Goal: Task Accomplishment & Management: Manage account settings

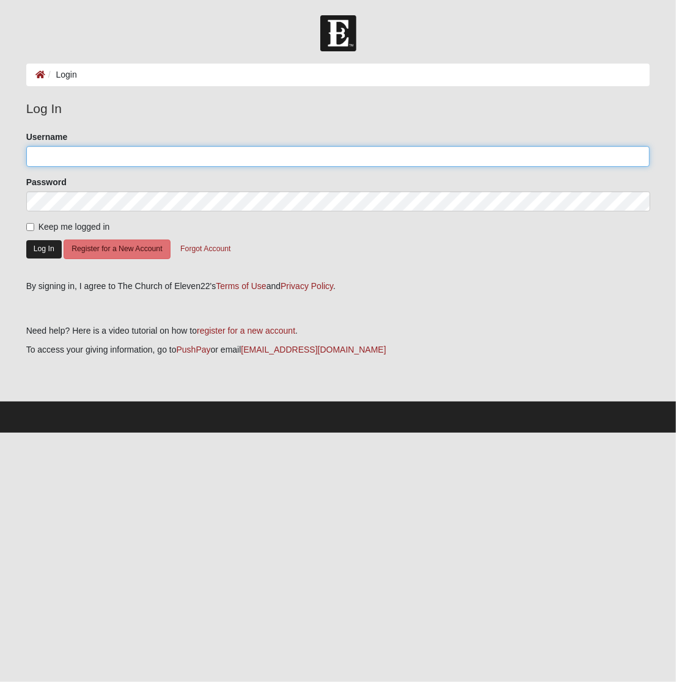
type input "blwhite150711"
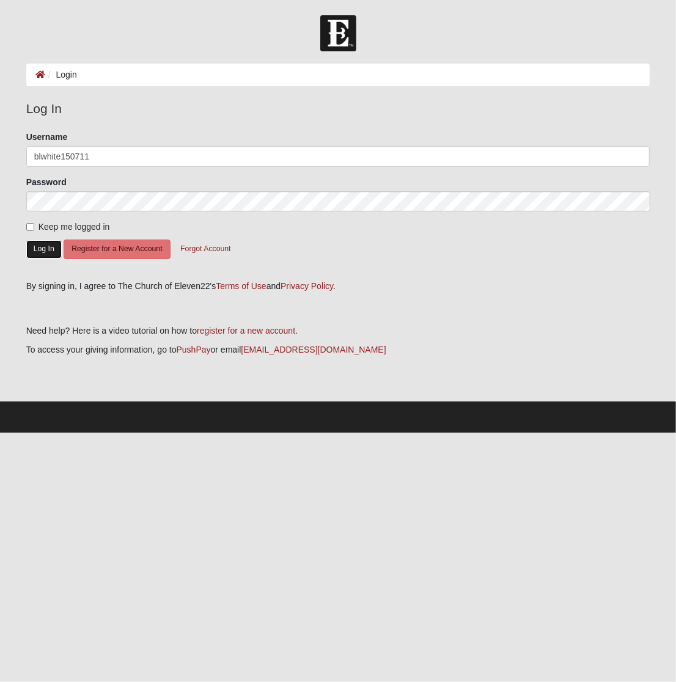
click at [43, 246] on button "Log In" at bounding box center [43, 249] width 35 height 18
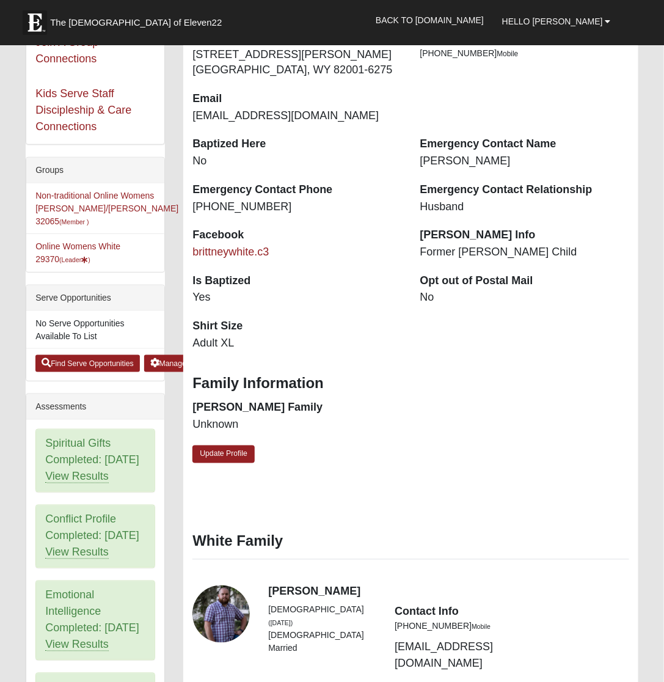
scroll to position [229, 0]
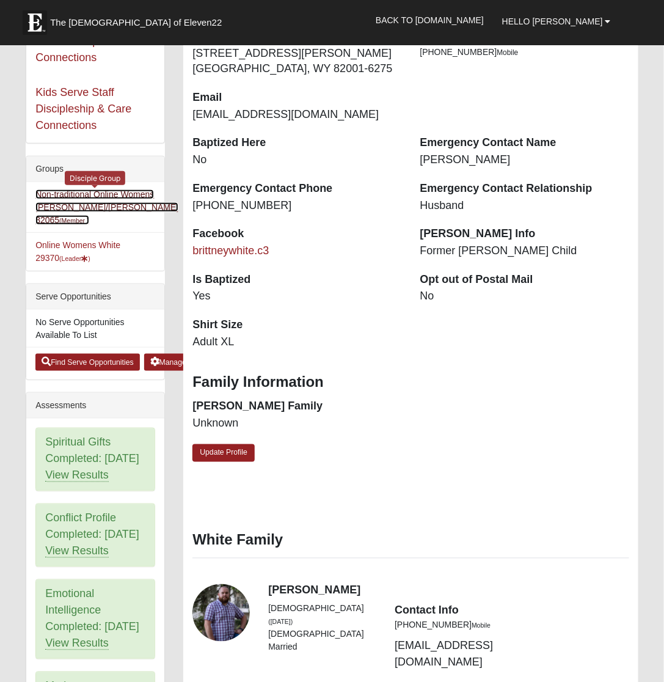
click at [115, 206] on link "Non-traditional Online Womens Pollick/Moresco 32065 (Member )" at bounding box center [106, 206] width 143 height 35
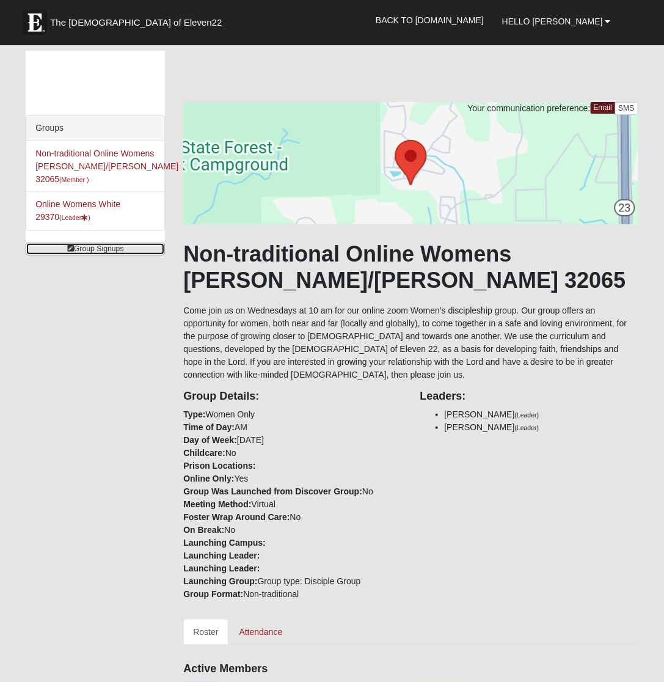
click at [114, 243] on link "Group Signups" at bounding box center [95, 249] width 139 height 13
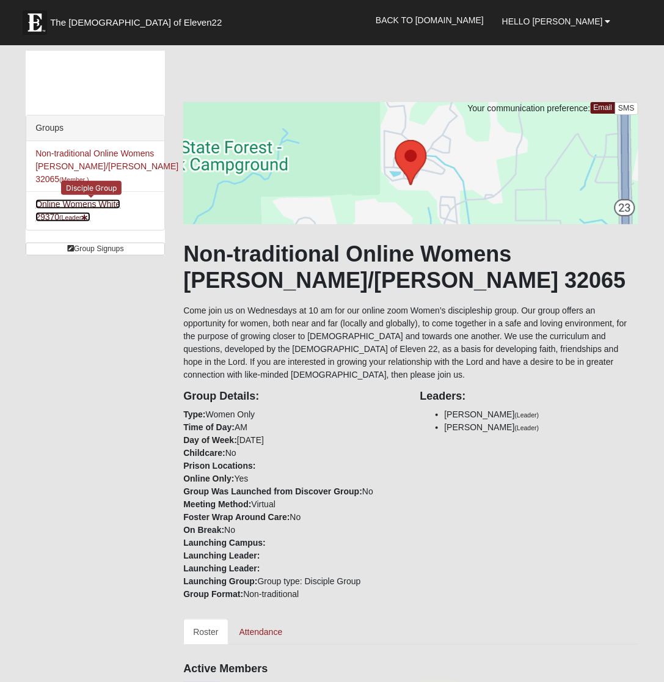
click at [111, 199] on link "Online Womens White 29370 (Leader )" at bounding box center [77, 210] width 85 height 23
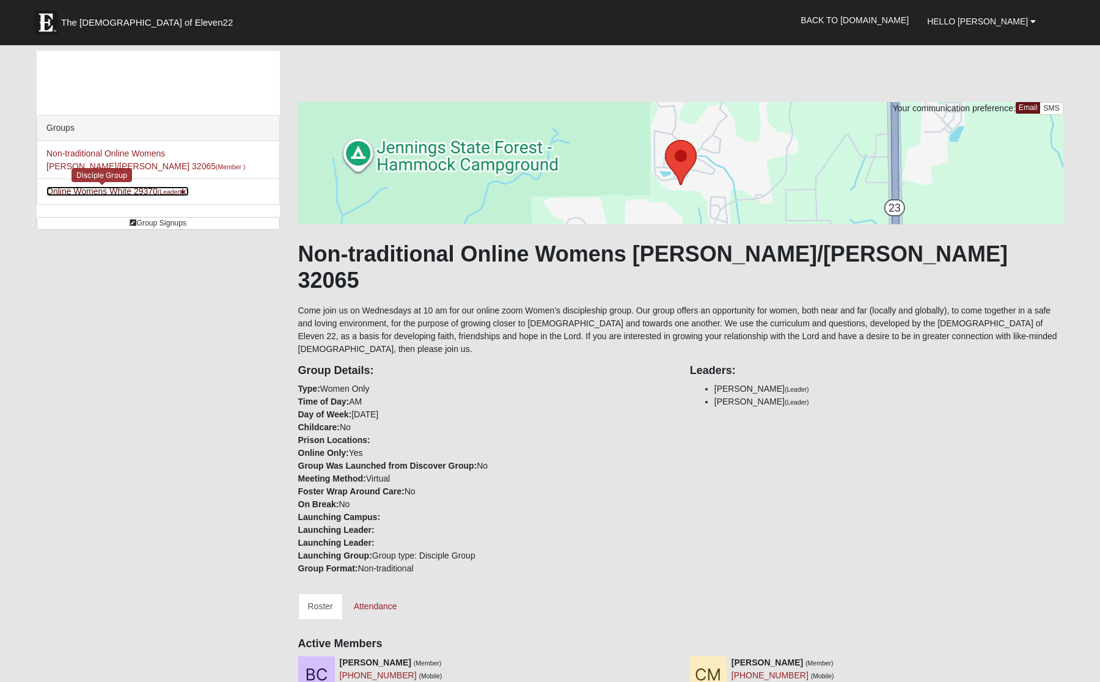
click at [123, 195] on link "Online Womens White 29370 (Leader )" at bounding box center [117, 191] width 142 height 10
click at [125, 194] on link "Online Womens White 29370 (Leader )" at bounding box center [117, 191] width 142 height 10
click at [153, 184] on li "Online Womens White 29370 (Leader ) Disciple Group" at bounding box center [158, 191] width 242 height 26
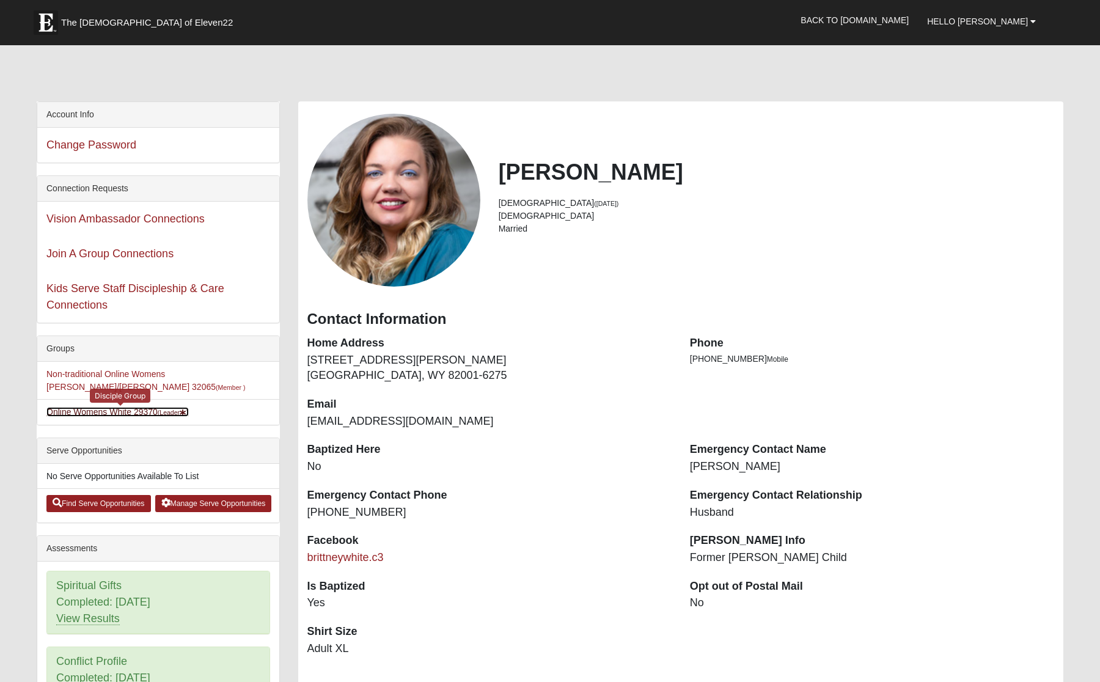
click at [144, 414] on link "Online Womens White 29370 (Leader )" at bounding box center [117, 412] width 142 height 10
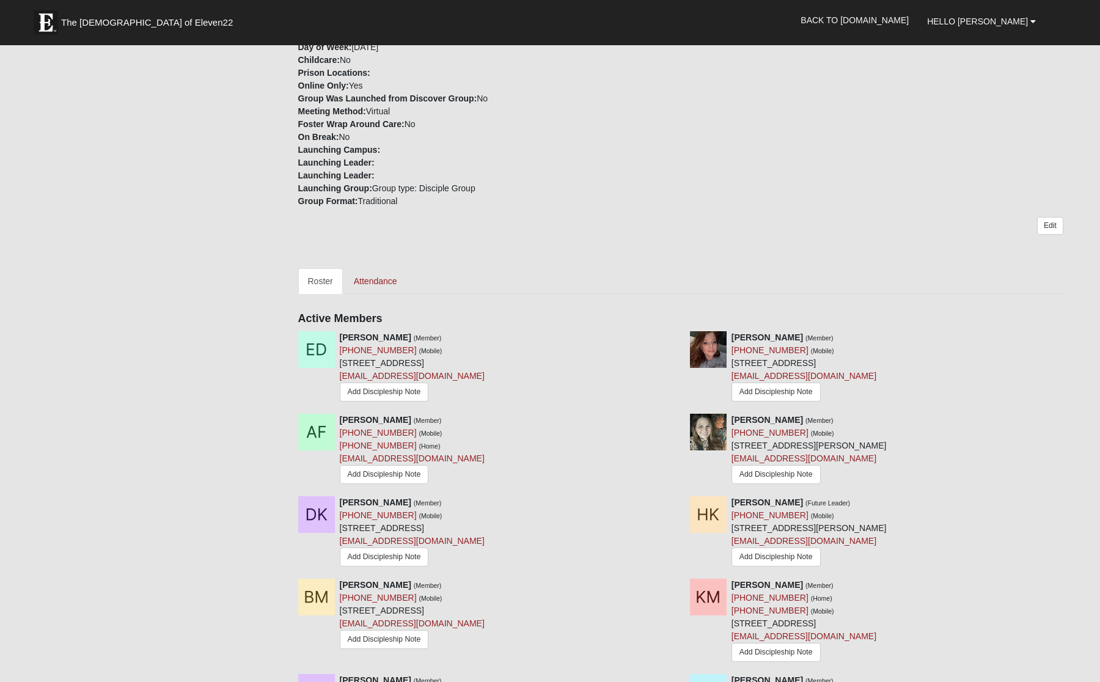
scroll to position [305, 0]
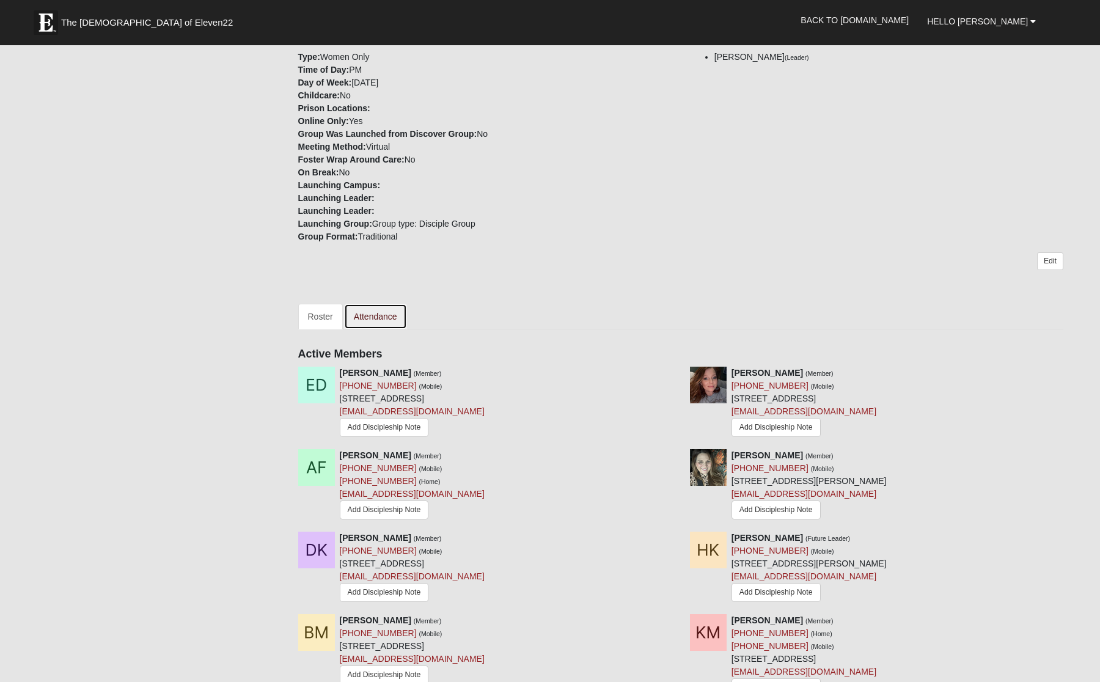
click at [386, 324] on link "Attendance" at bounding box center [375, 317] width 63 height 26
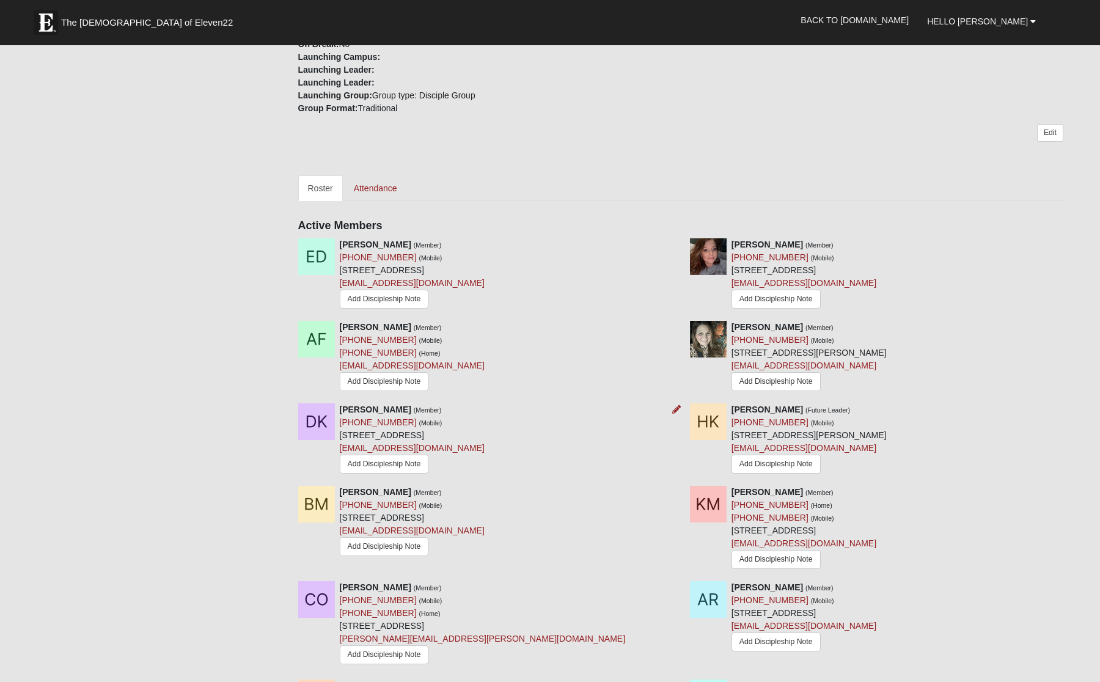
scroll to position [510, 0]
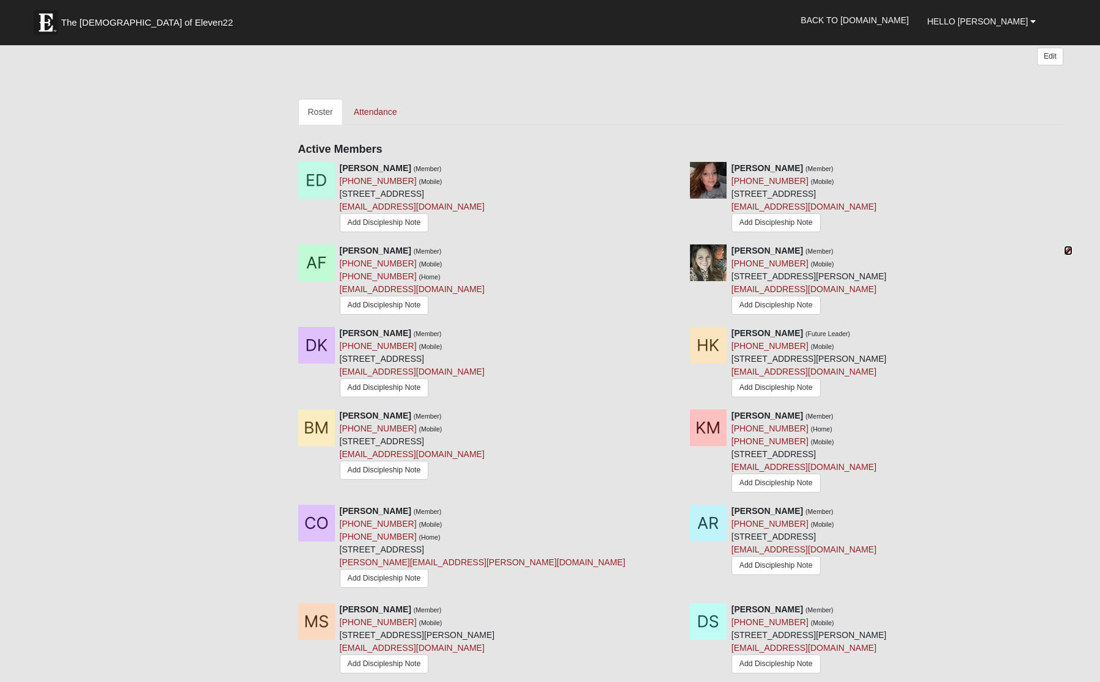
click at [1068, 255] on icon at bounding box center [1068, 250] width 9 height 9
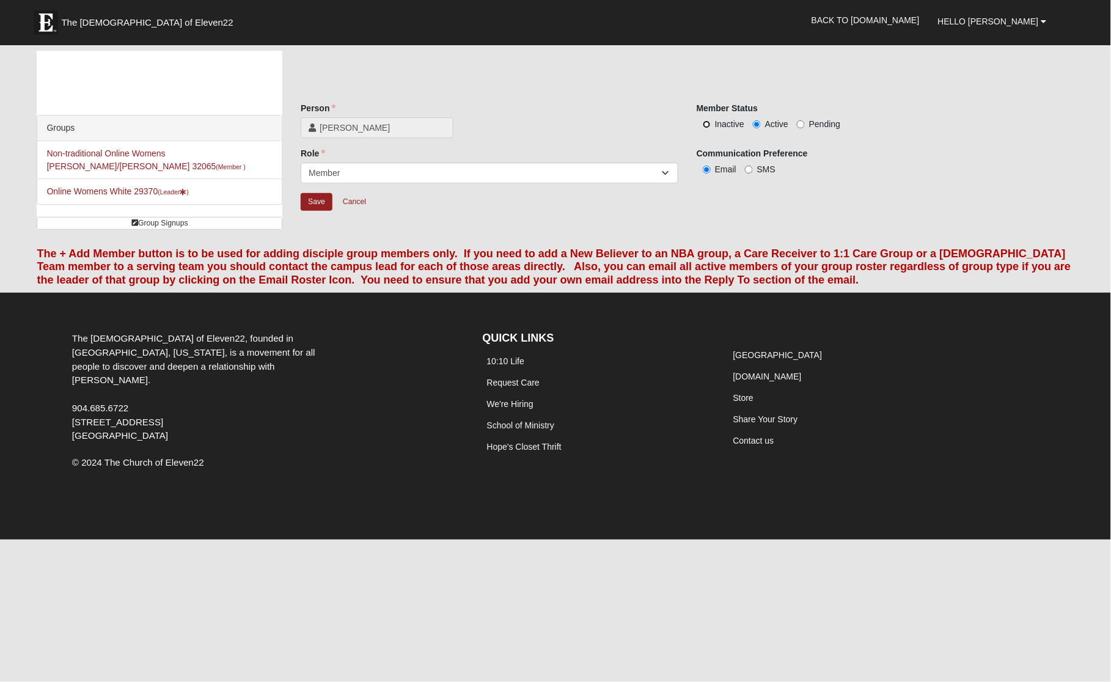
click at [703, 124] on input "Inactive" at bounding box center [707, 124] width 8 height 8
radio input "true"
click at [309, 202] on input "Save" at bounding box center [317, 202] width 32 height 18
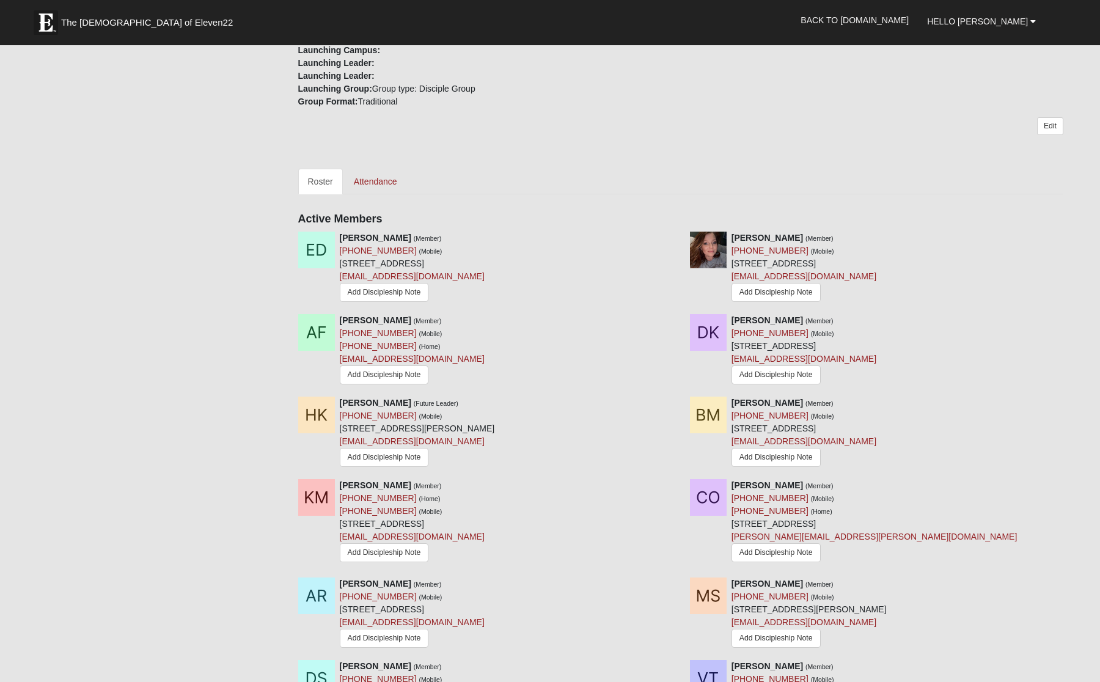
scroll to position [458, 0]
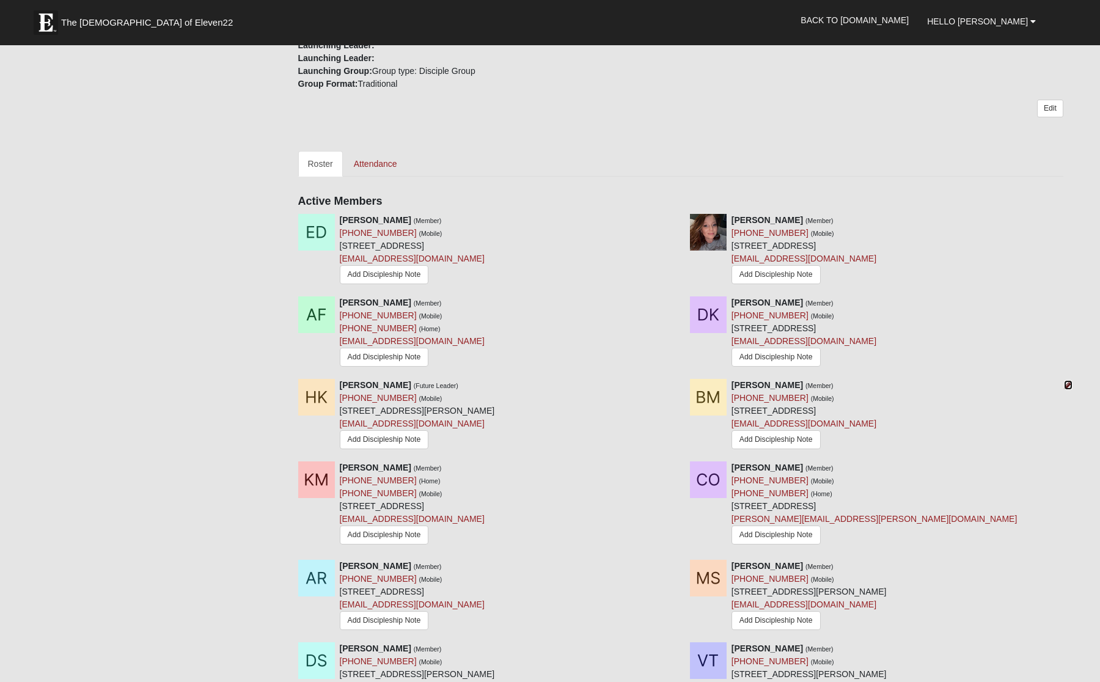
click at [1067, 389] on icon at bounding box center [1068, 385] width 9 height 9
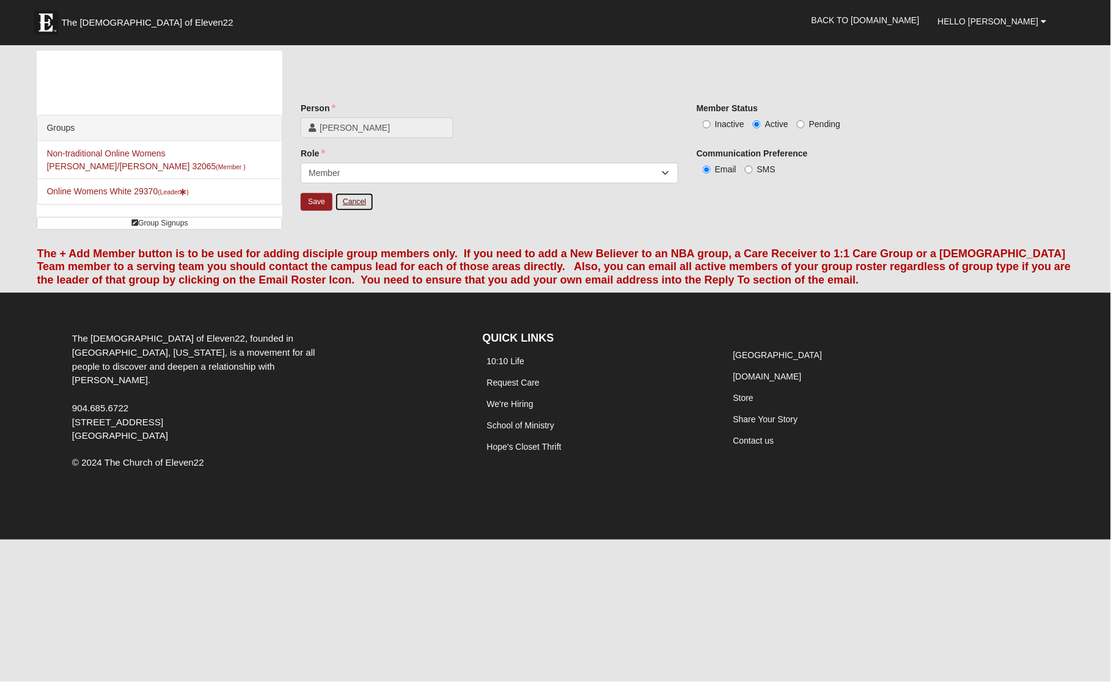
click at [359, 199] on link "Cancel" at bounding box center [354, 201] width 39 height 19
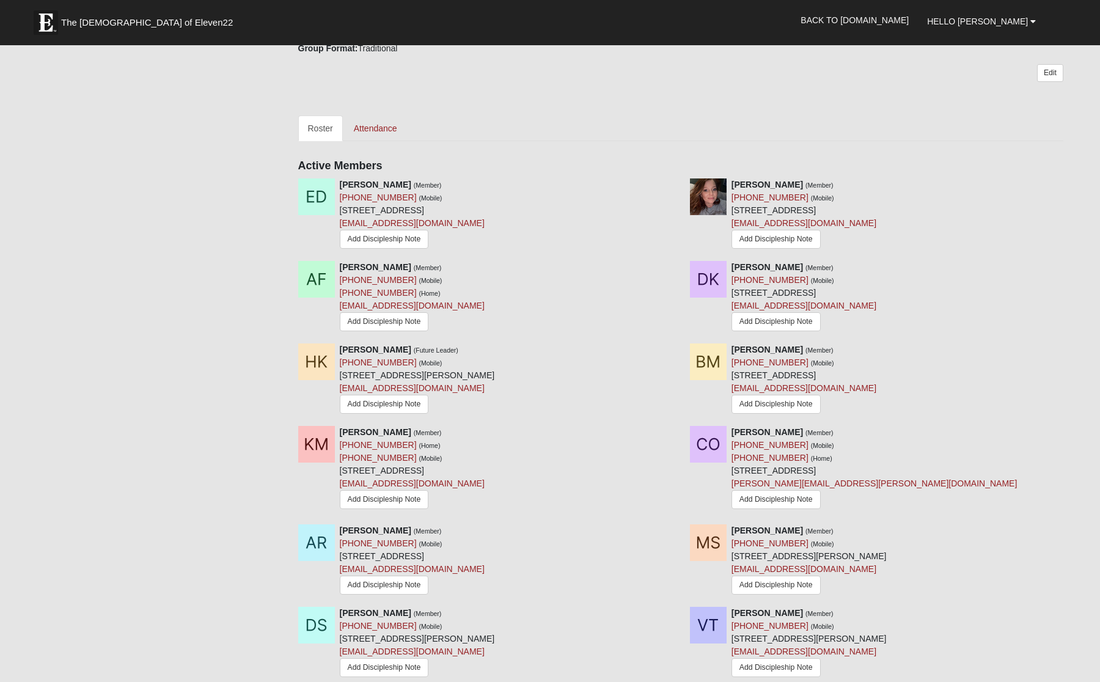
scroll to position [535, 0]
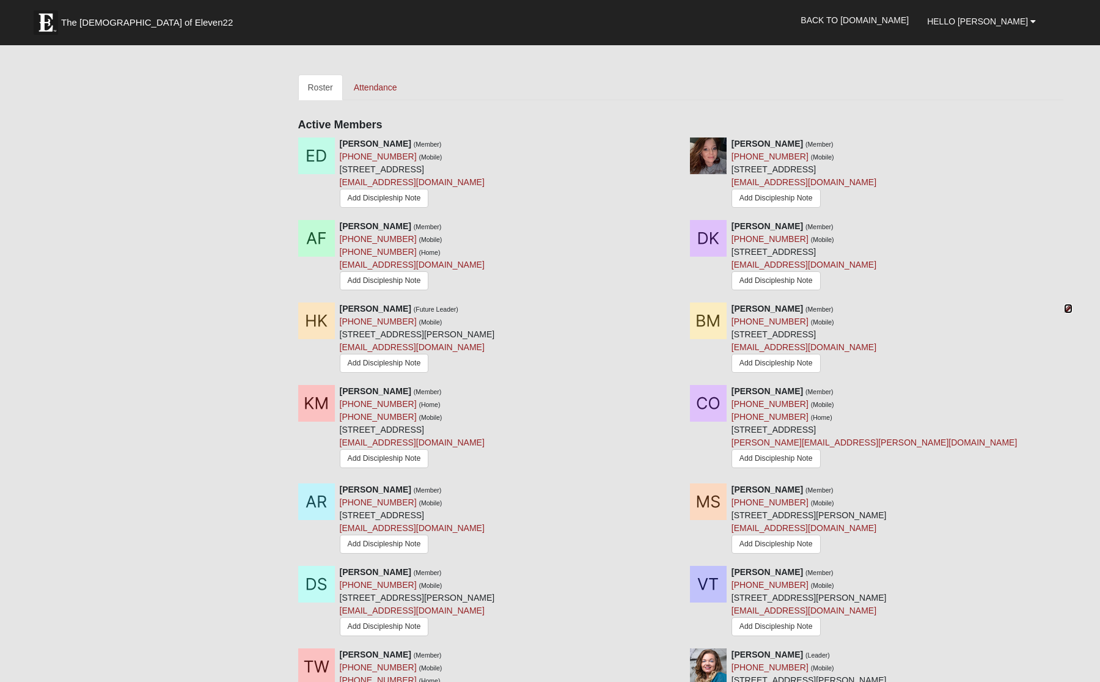
click at [1067, 309] on icon at bounding box center [1068, 308] width 9 height 9
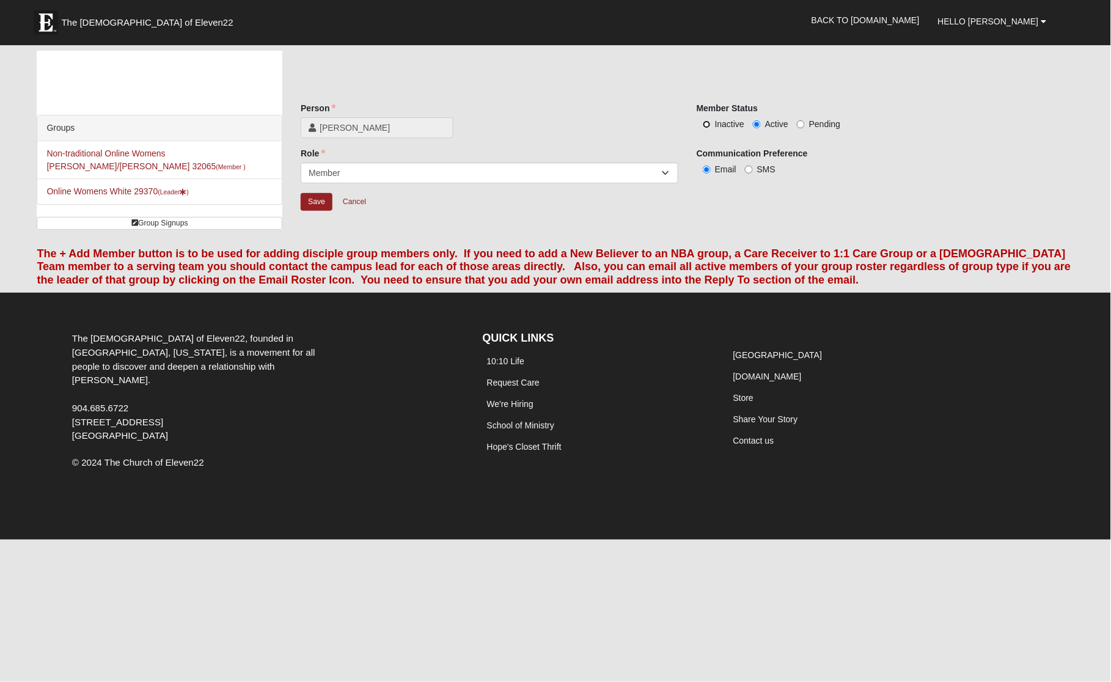
click at [710, 121] on input "Inactive" at bounding box center [707, 124] width 8 height 8
radio input "true"
click at [322, 203] on input "Save" at bounding box center [317, 202] width 32 height 18
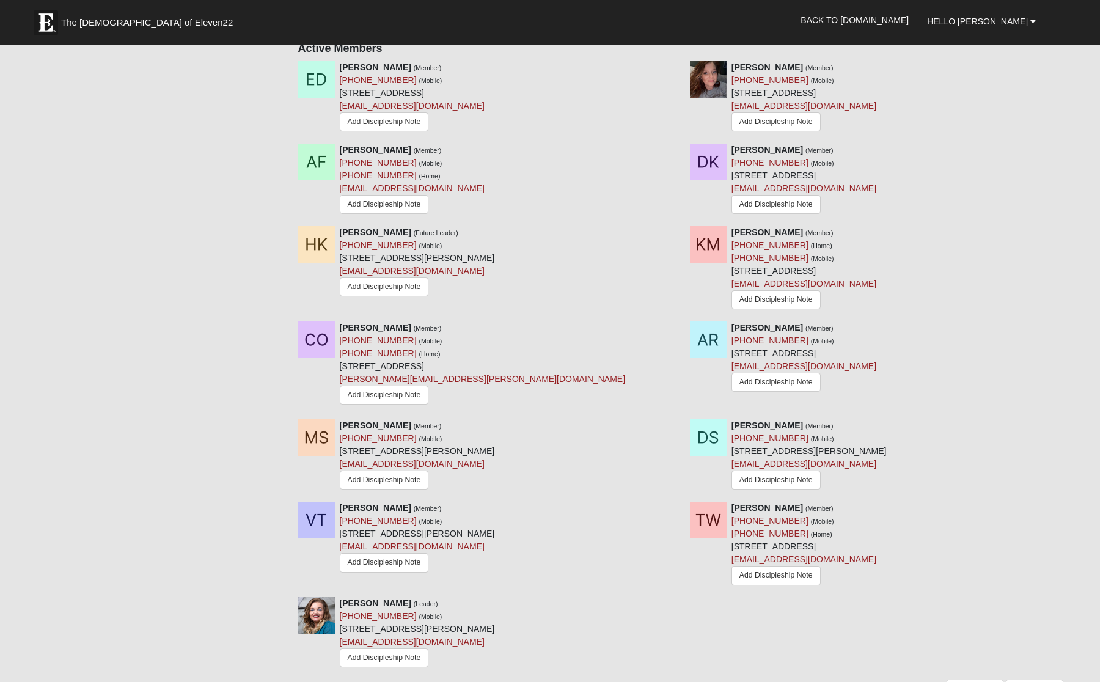
scroll to position [687, 0]
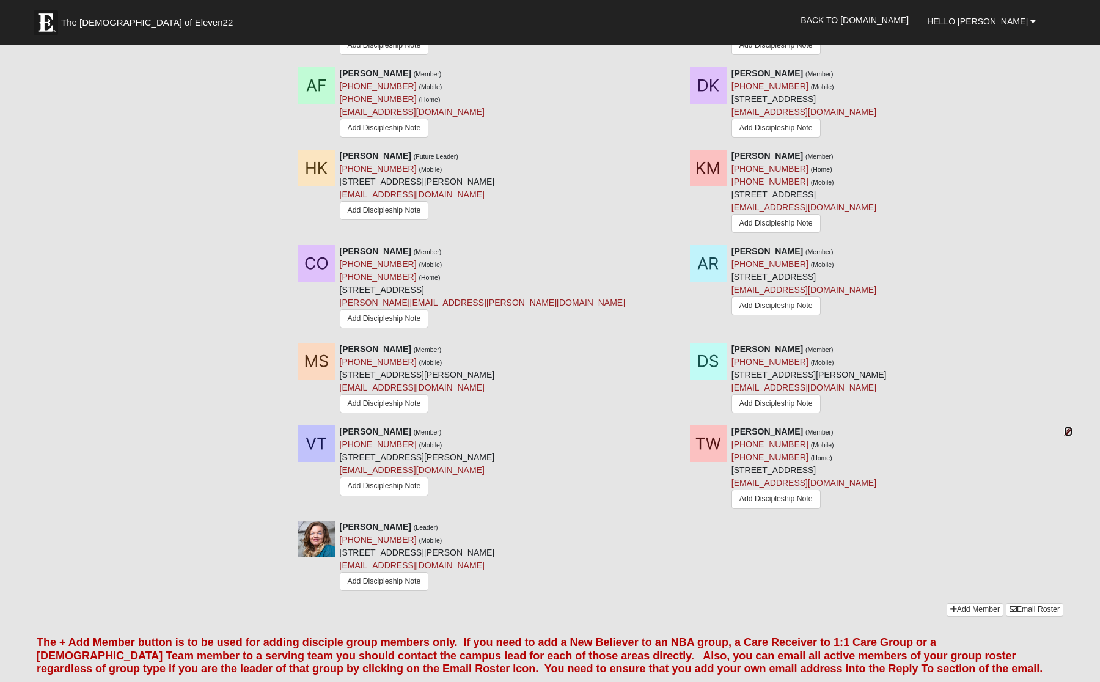
click at [1064, 436] on icon at bounding box center [1068, 431] width 9 height 9
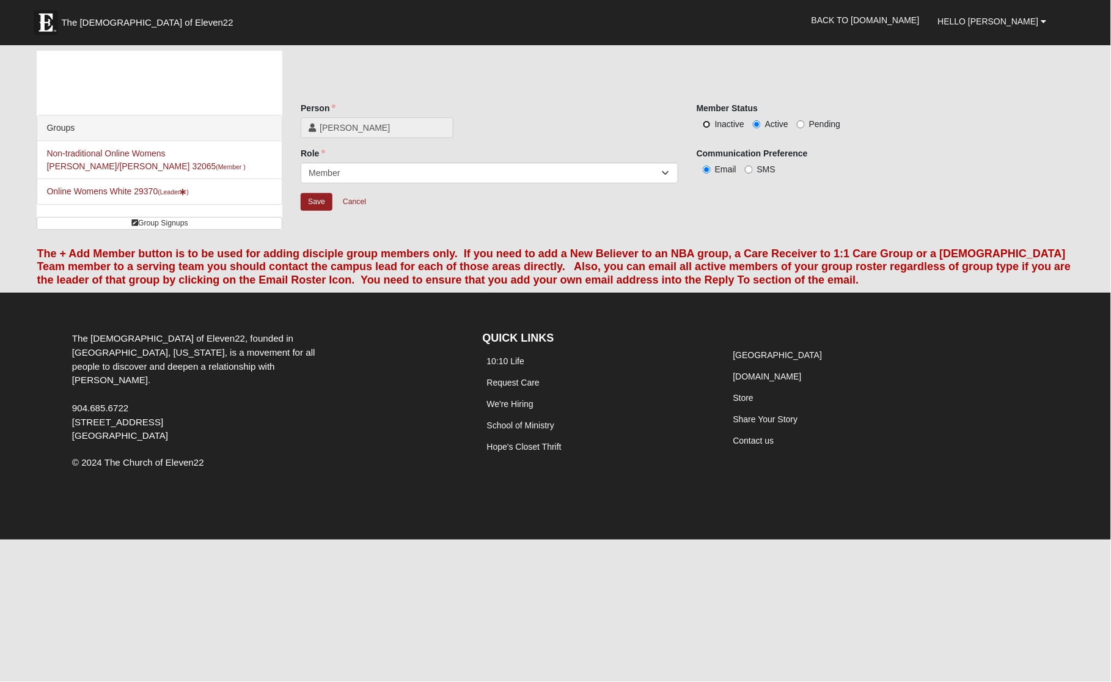
click at [704, 120] on input "Inactive" at bounding box center [707, 124] width 8 height 8
radio input "true"
click at [312, 202] on input "Save" at bounding box center [317, 202] width 32 height 18
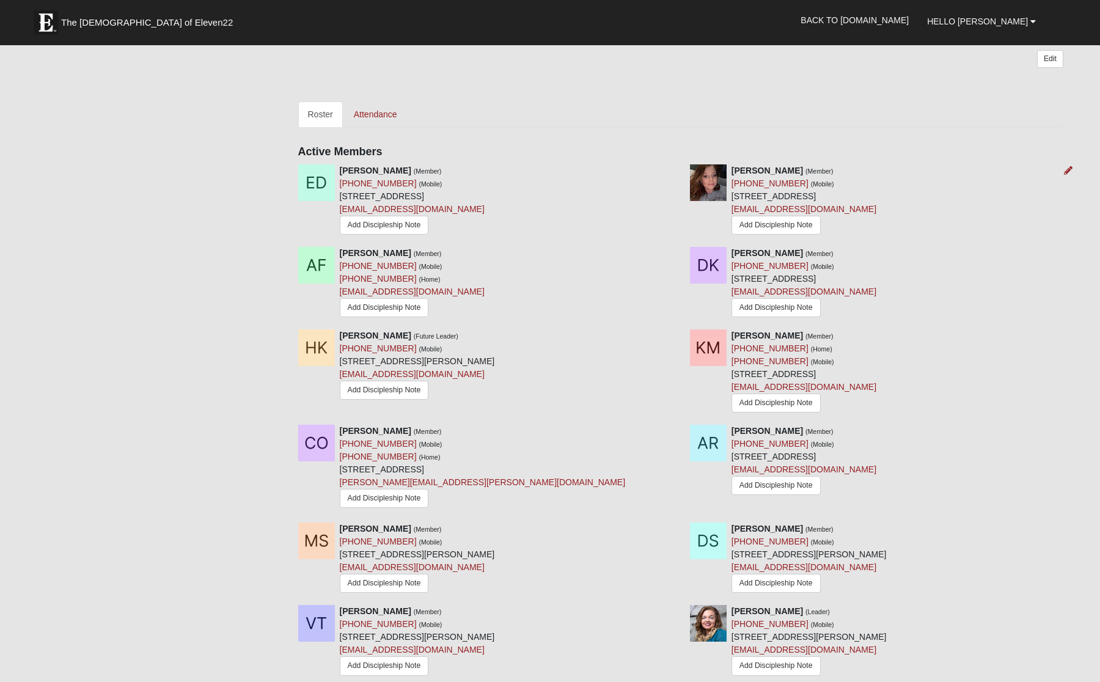
scroll to position [535, 0]
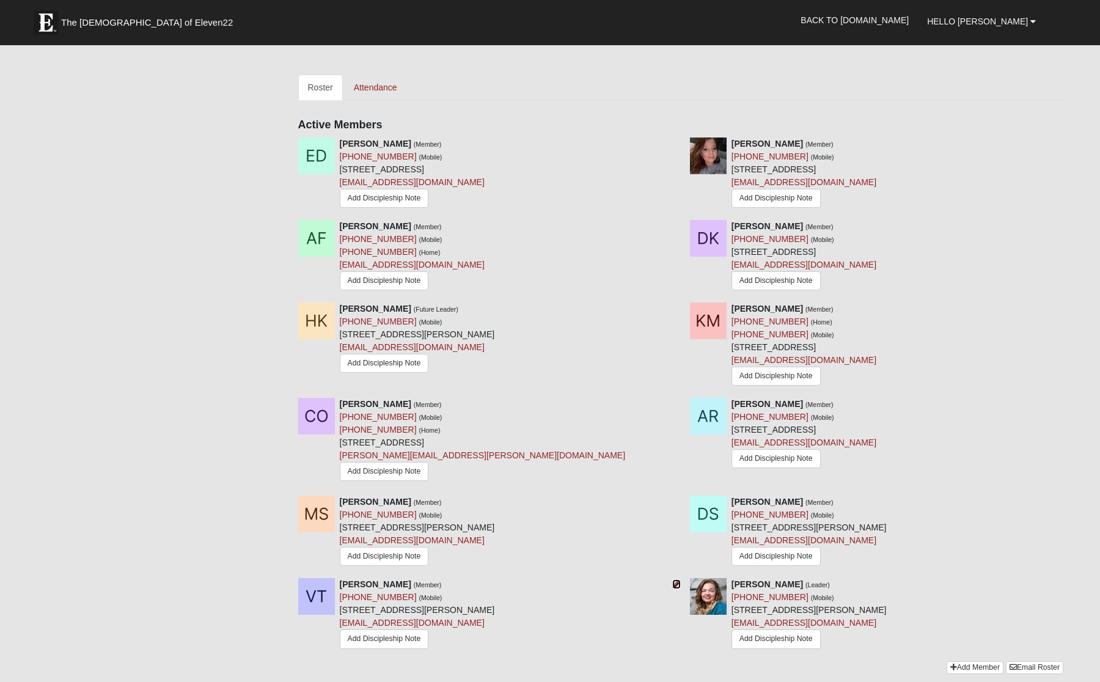
click at [675, 588] on icon at bounding box center [676, 584] width 9 height 9
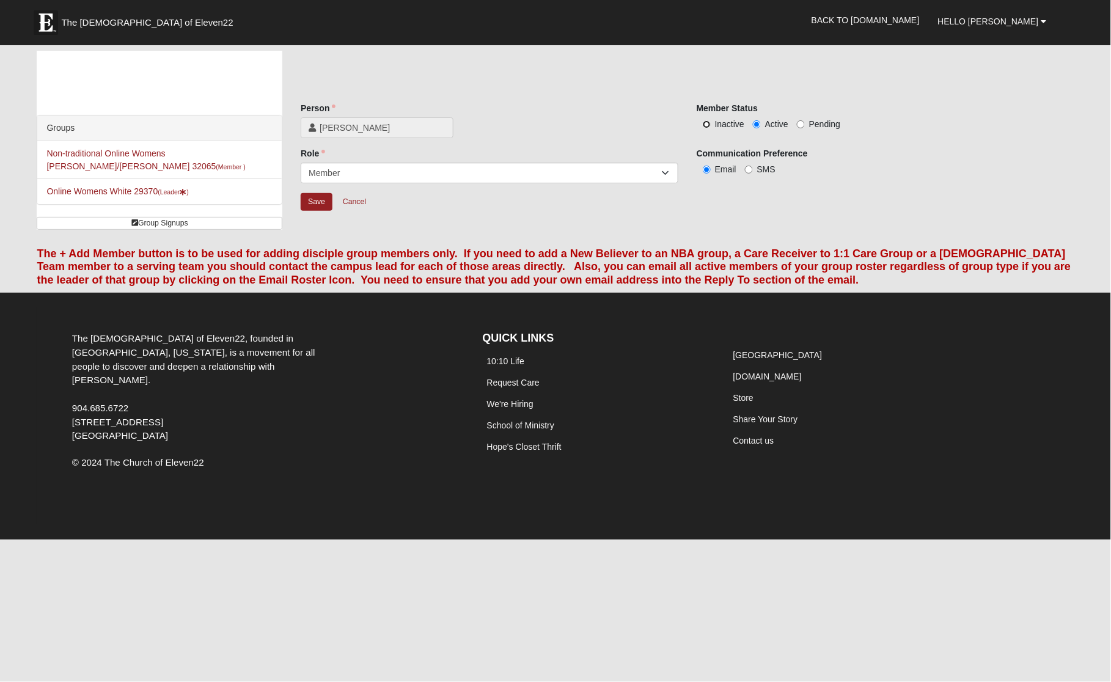
click at [707, 124] on input "Inactive" at bounding box center [707, 124] width 8 height 8
radio input "true"
click at [312, 203] on input "Save" at bounding box center [317, 202] width 32 height 18
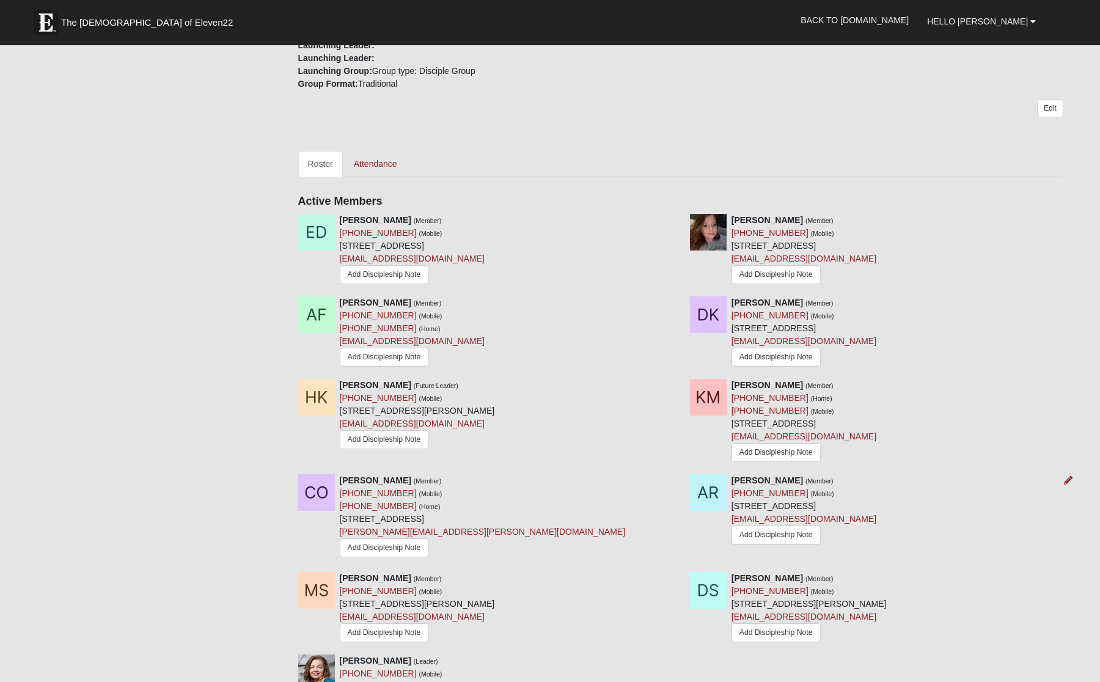
scroll to position [535, 0]
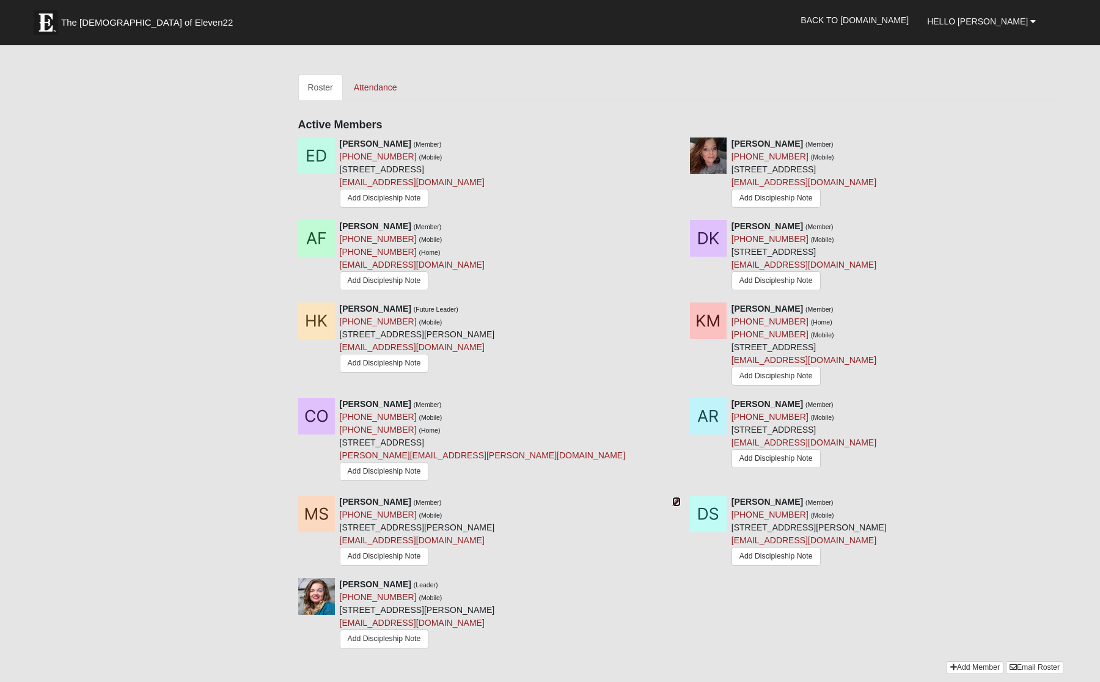
click at [676, 506] on icon at bounding box center [676, 501] width 9 height 9
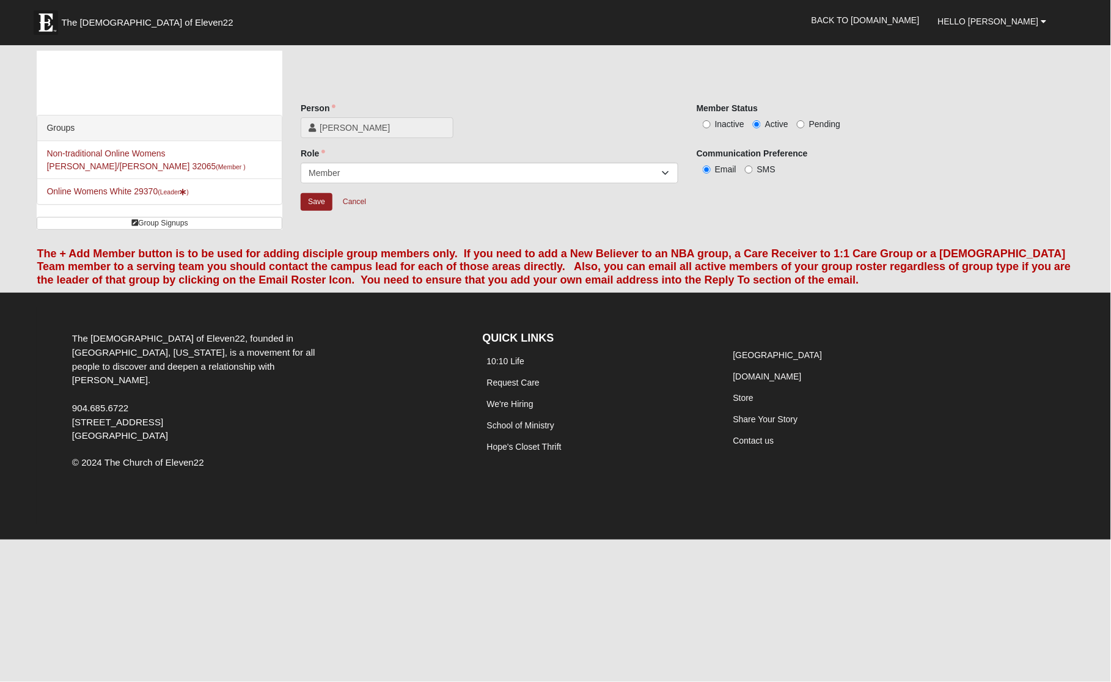
click at [712, 126] on label "Inactive" at bounding box center [720, 124] width 48 height 12
click at [710, 126] on input "Inactive" at bounding box center [707, 124] width 8 height 8
radio input "true"
click at [322, 206] on input "Save" at bounding box center [317, 202] width 32 height 18
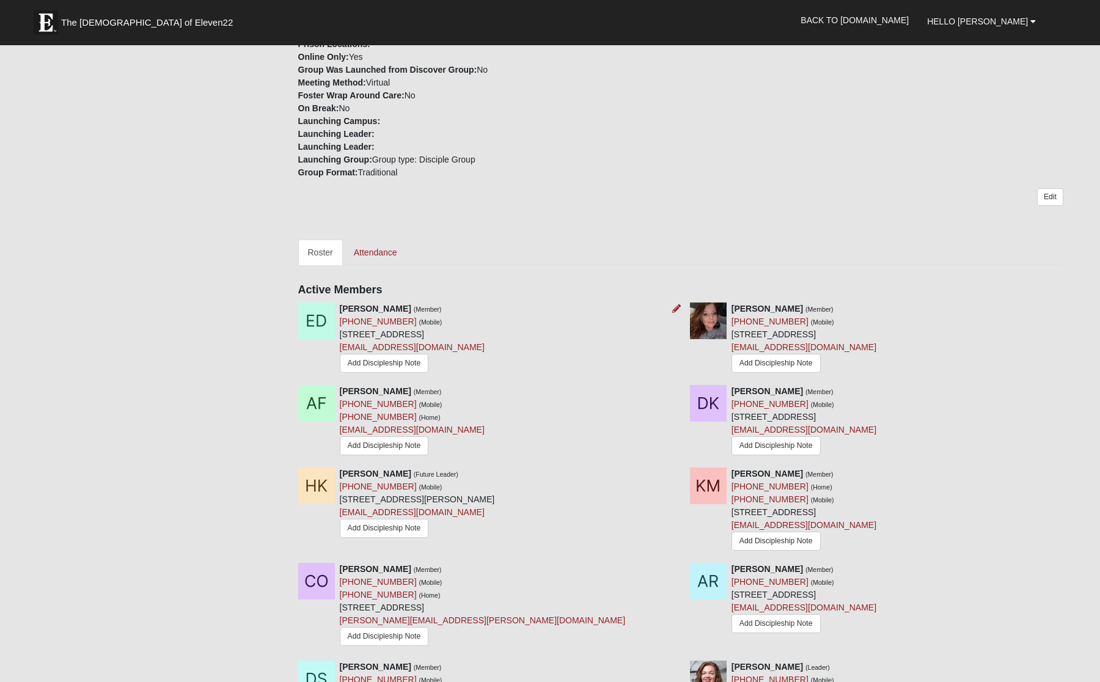
scroll to position [458, 0]
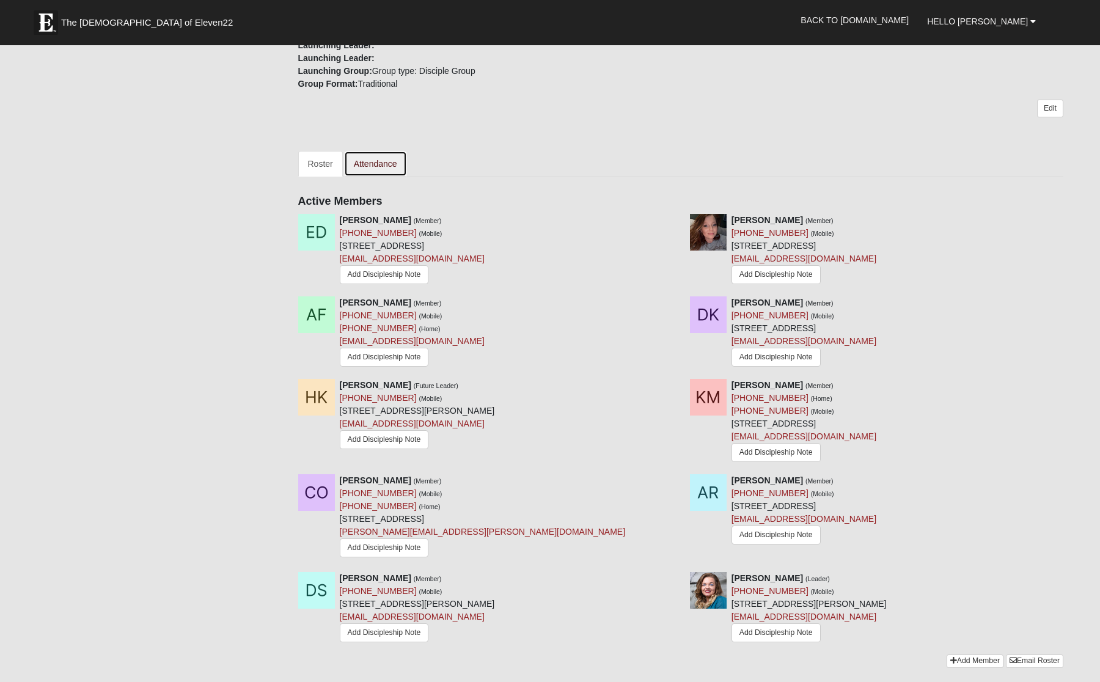
click at [388, 161] on link "Attendance" at bounding box center [375, 164] width 63 height 26
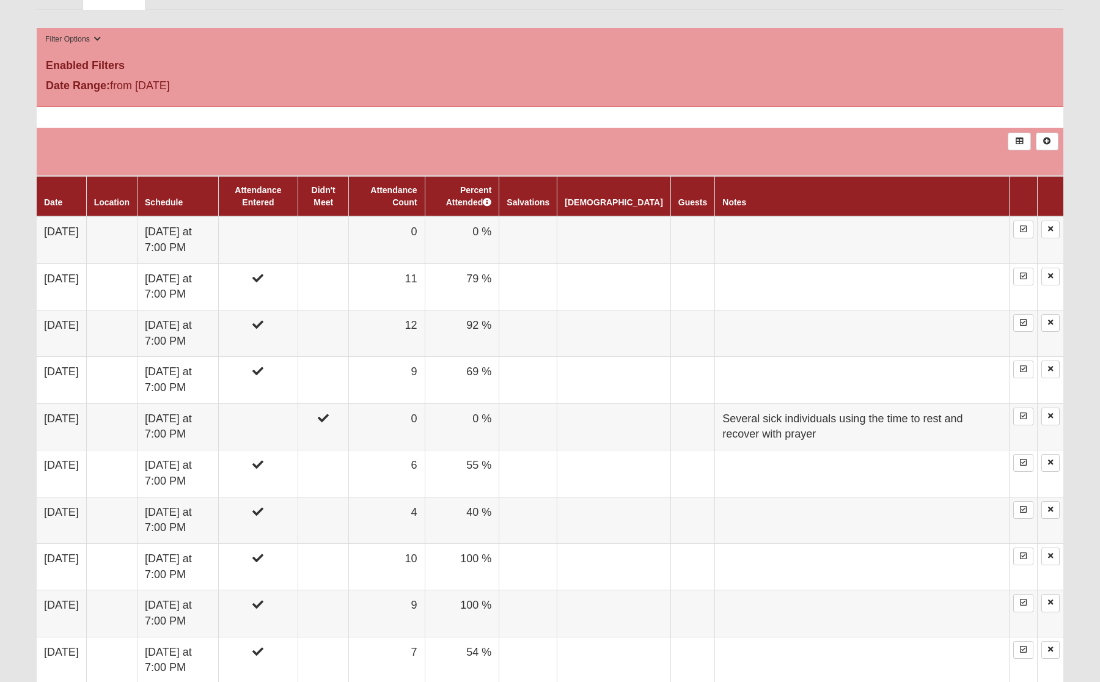
scroll to position [611, 0]
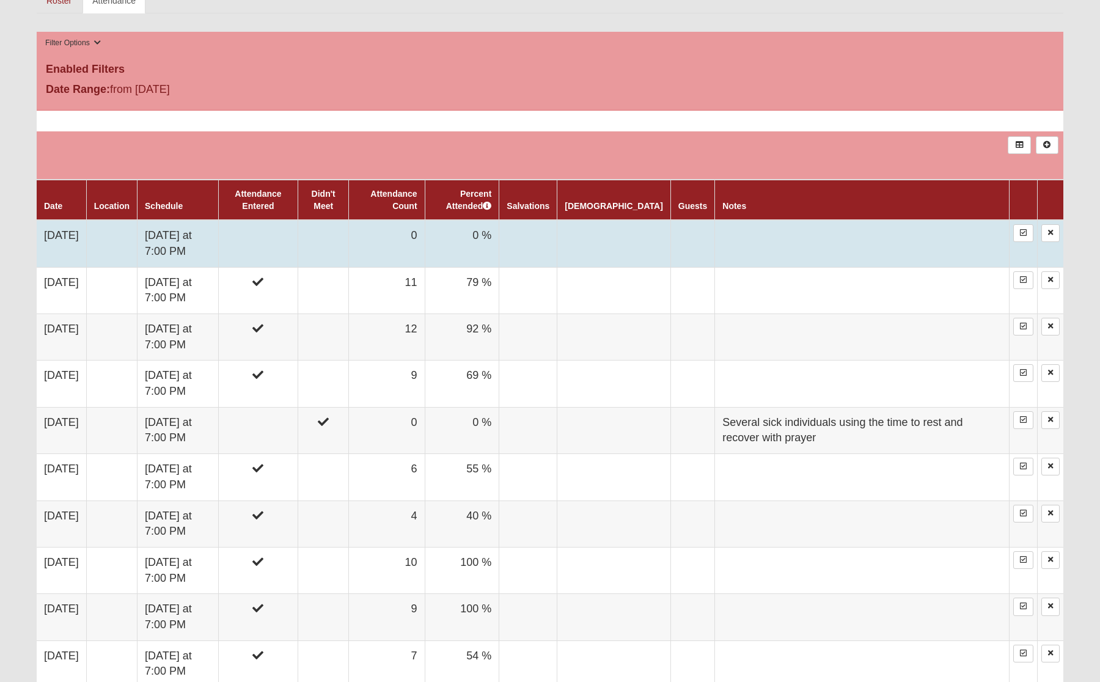
click at [298, 254] on td at bounding box center [258, 243] width 80 height 47
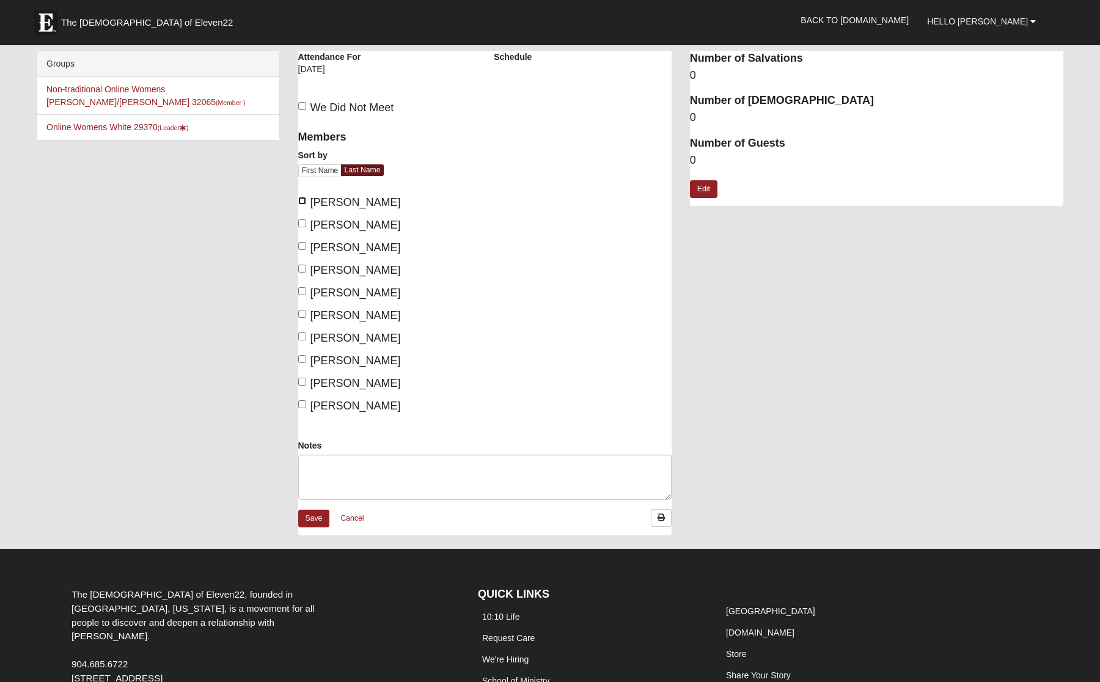
click at [302, 202] on input "Donahue, Erica" at bounding box center [302, 201] width 8 height 8
checkbox input "true"
click at [304, 229] on label "Faulkner, Tonya" at bounding box center [349, 225] width 103 height 16
click at [304, 227] on input "Faulkner, Tonya" at bounding box center [302, 223] width 8 height 8
checkbox input "true"
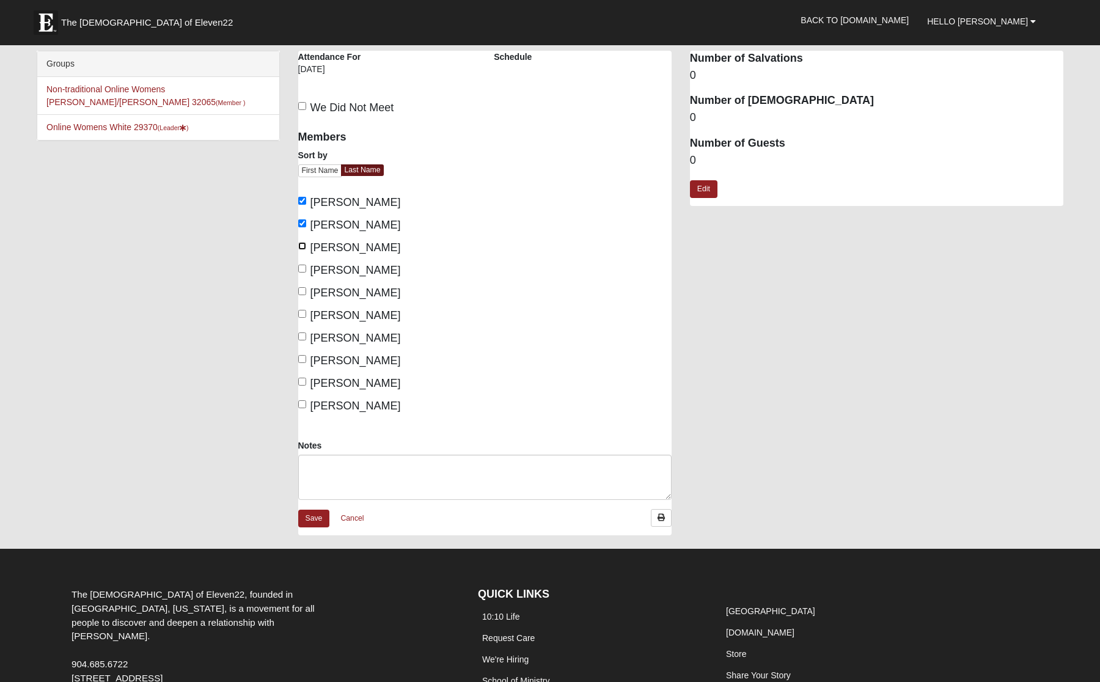
click at [304, 248] on input "Feijoo, Amanda" at bounding box center [302, 246] width 8 height 8
checkbox input "true"
click at [301, 272] on input "Kent, Dawn" at bounding box center [302, 269] width 8 height 8
checkbox input "true"
click at [302, 294] on input "Keohane, Halie" at bounding box center [302, 291] width 8 height 8
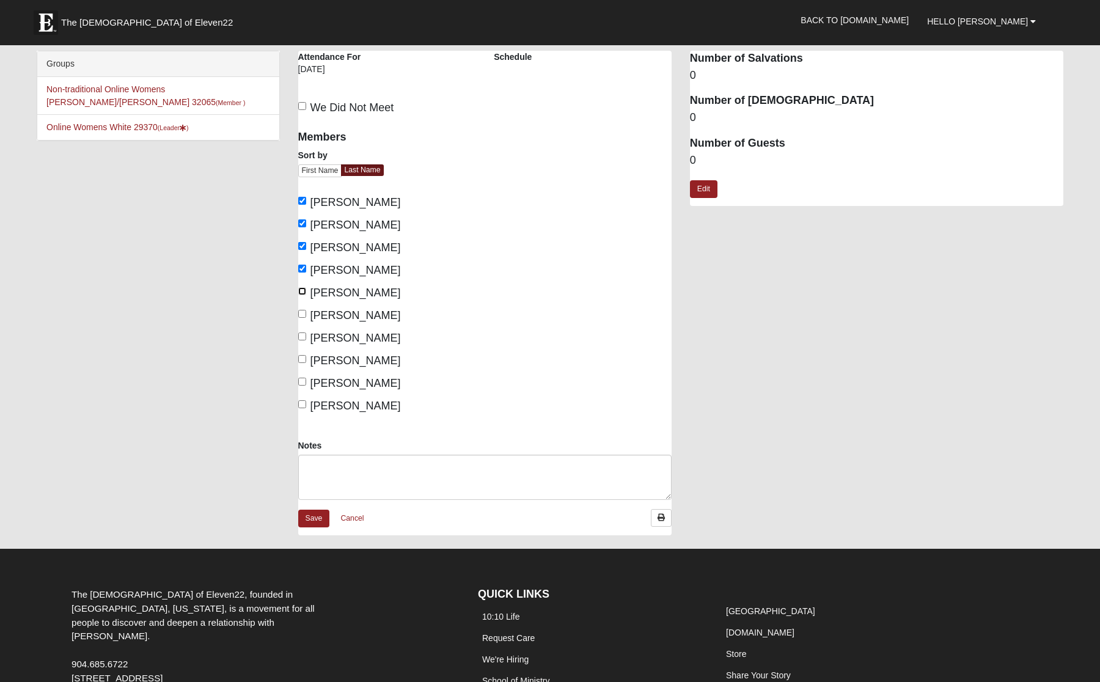
checkbox input "true"
click at [301, 315] on input "Murphy, Kathryn" at bounding box center [302, 314] width 8 height 8
checkbox input "true"
click at [300, 336] on input "O'Bryant, Char" at bounding box center [302, 336] width 8 height 8
checkbox input "true"
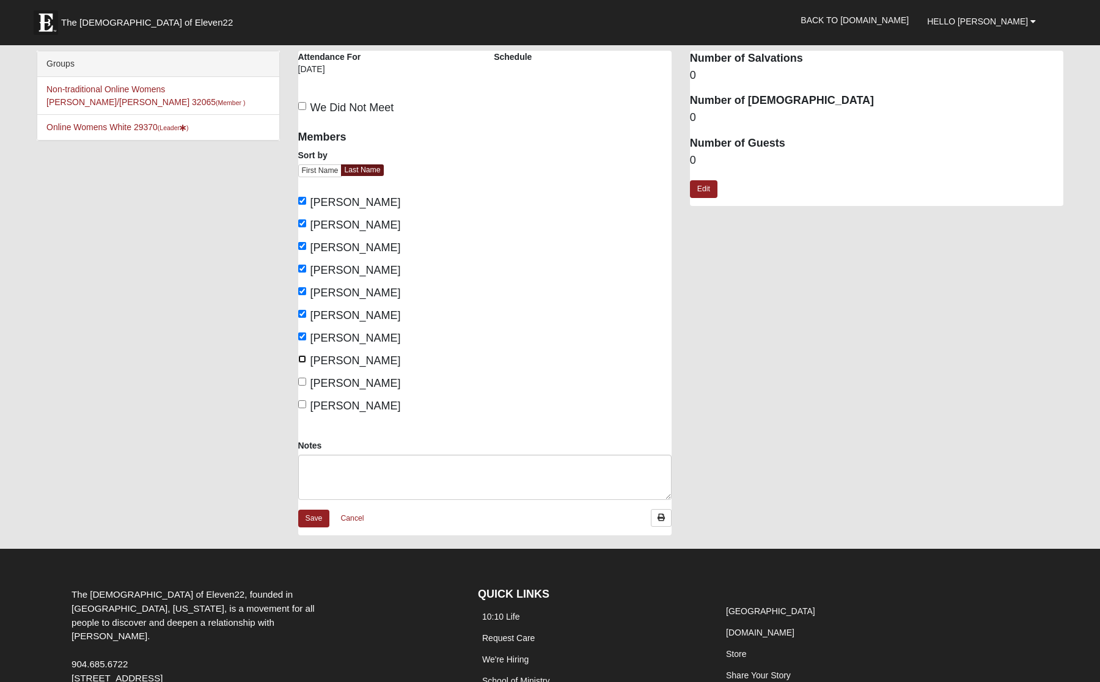
click at [301, 361] on input "Roe, Amanda" at bounding box center [302, 359] width 8 height 8
checkbox input "true"
click at [300, 382] on input "Standel, Devin" at bounding box center [302, 382] width 8 height 8
checkbox input "true"
click at [301, 405] on input "White, Brittney" at bounding box center [302, 404] width 8 height 8
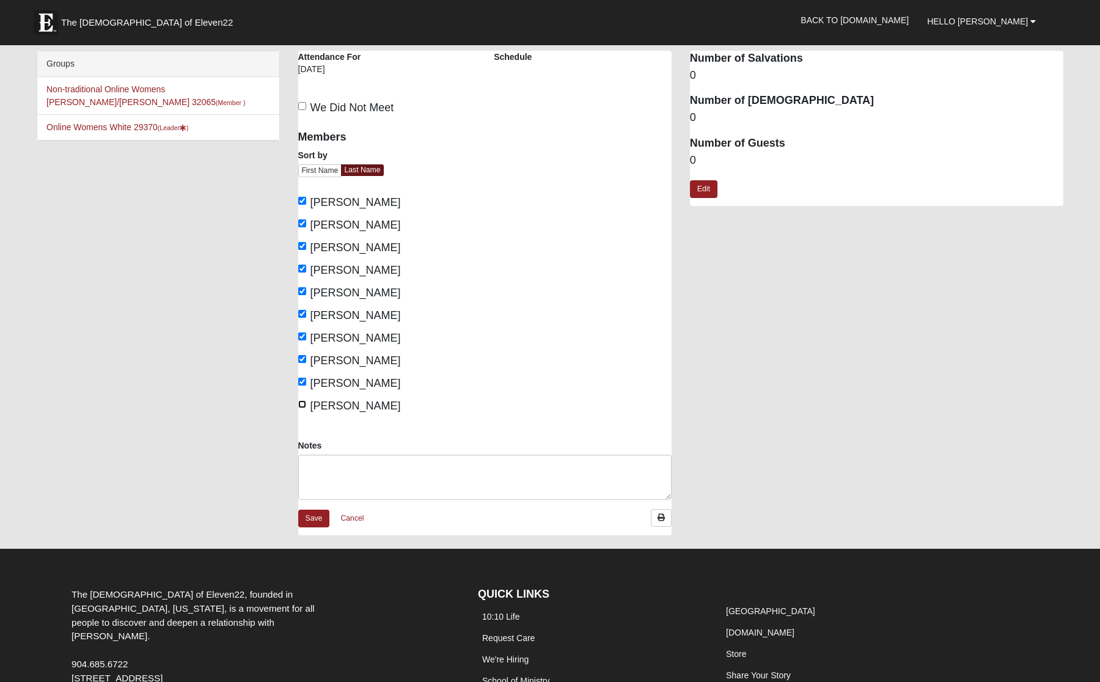
checkbox input "true"
click at [301, 389] on label "Standel, Devin" at bounding box center [349, 383] width 103 height 16
click at [301, 385] on input "Standel, Devin" at bounding box center [302, 382] width 8 height 8
checkbox input "false"
click at [301, 359] on input "Roe, Amanda" at bounding box center [302, 359] width 8 height 8
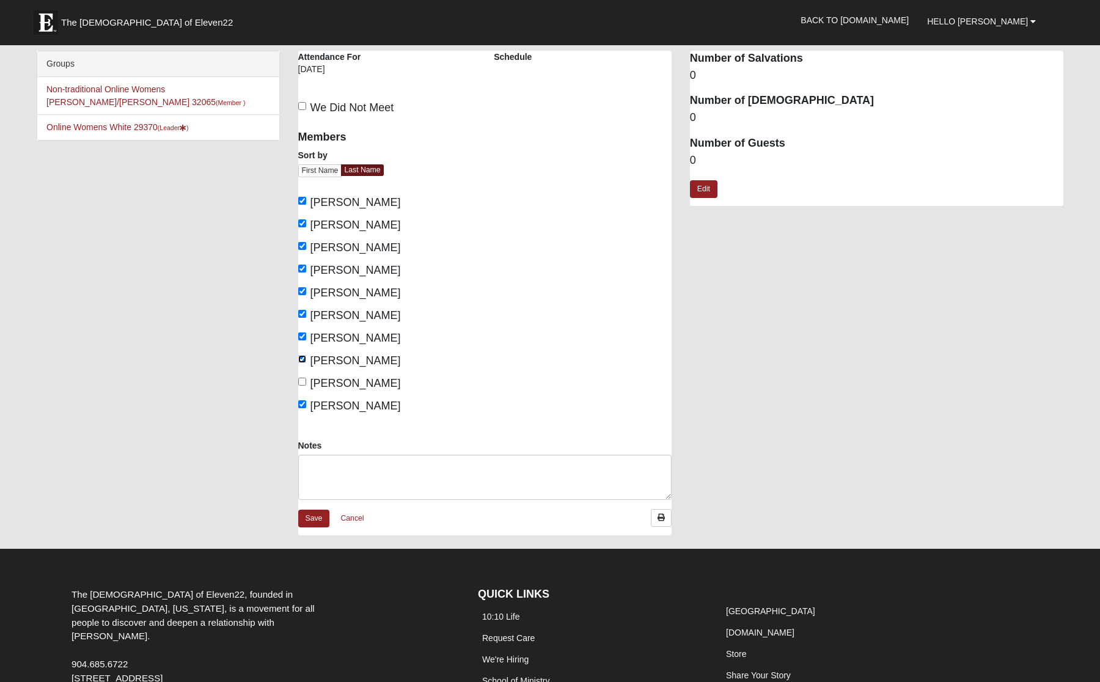
checkbox input "false"
click at [299, 385] on input "Standel, Devin" at bounding box center [302, 382] width 8 height 8
checkbox input "true"
click at [299, 248] on input "Feijoo, Amanda" at bounding box center [302, 246] width 8 height 8
checkbox input "false"
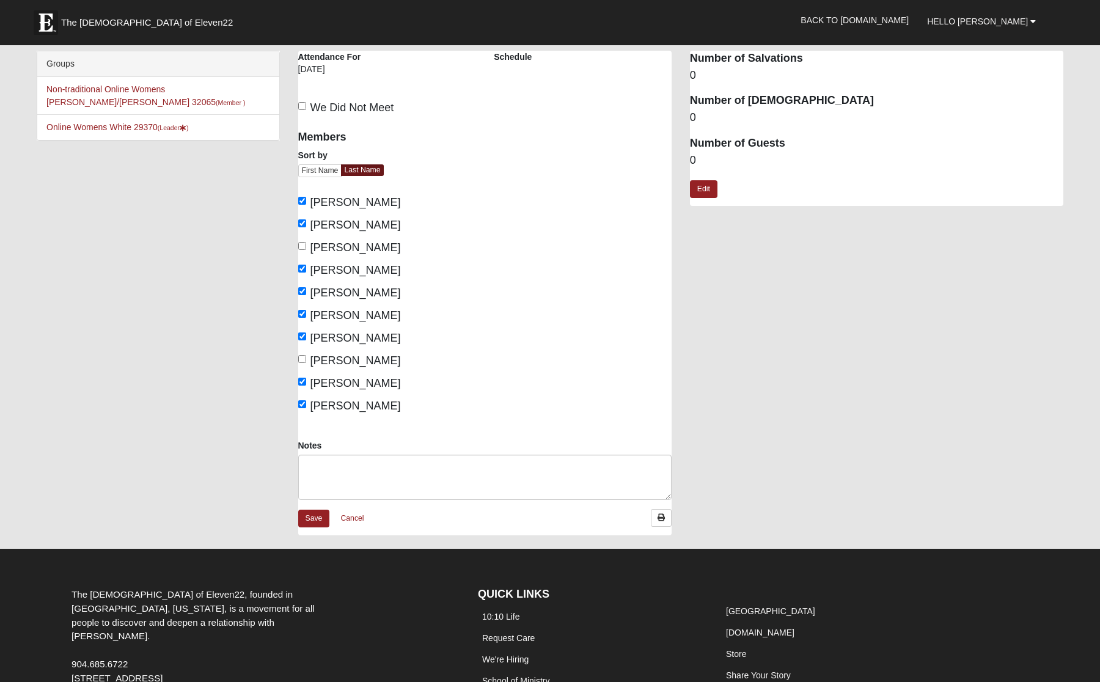
click at [301, 227] on label "Faulkner, Tonya" at bounding box center [349, 225] width 103 height 16
click at [301, 227] on input "Faulkner, Tonya" at bounding box center [302, 223] width 8 height 8
checkbox input "false"
click at [304, 266] on input "Kent, Dawn" at bounding box center [302, 269] width 8 height 8
checkbox input "false"
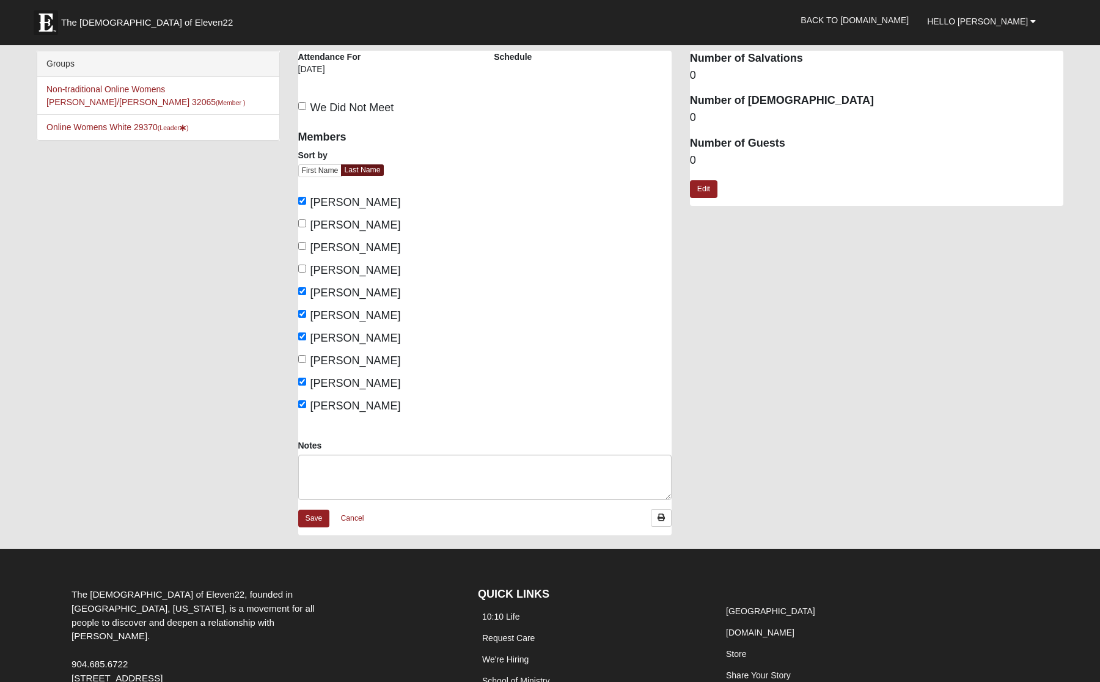
click at [300, 247] on input "Feijoo, Amanda" at bounding box center [302, 246] width 8 height 8
checkbox input "true"
click at [300, 514] on link "Save" at bounding box center [314, 519] width 32 height 18
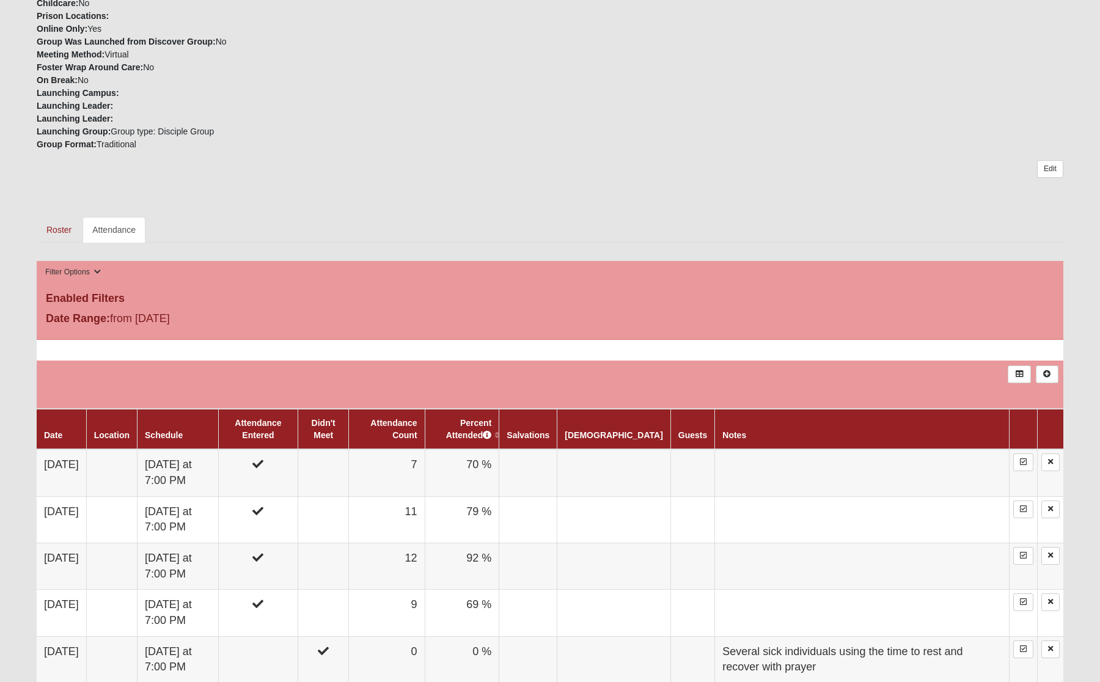
scroll to position [458, 0]
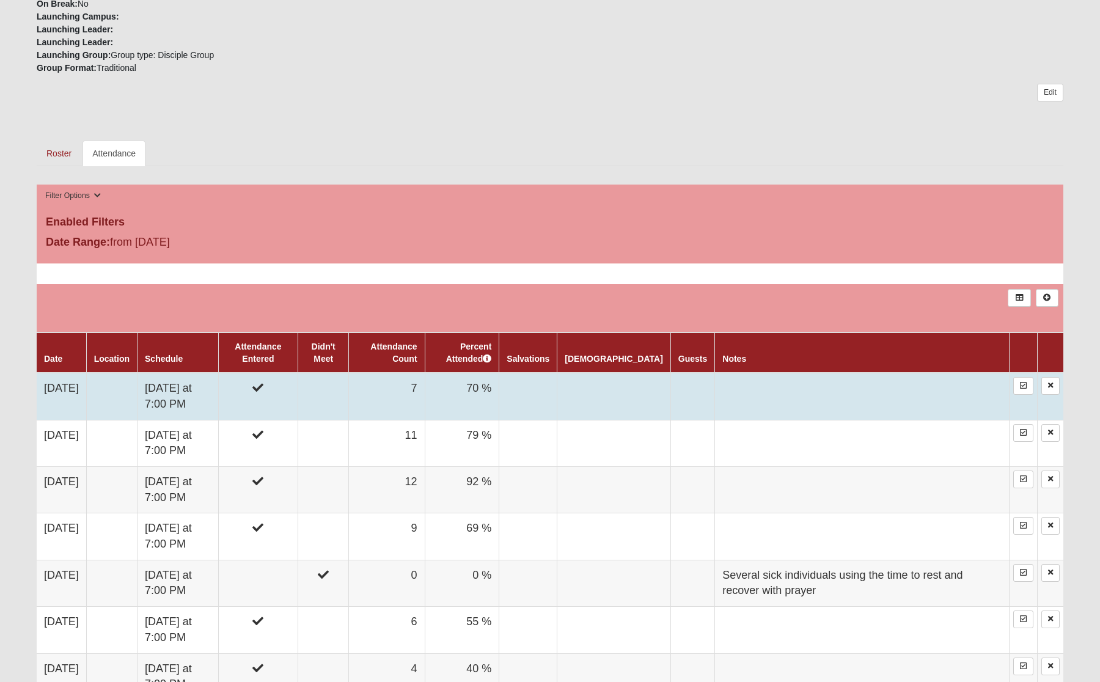
click at [263, 391] on icon at bounding box center [257, 387] width 11 height 11
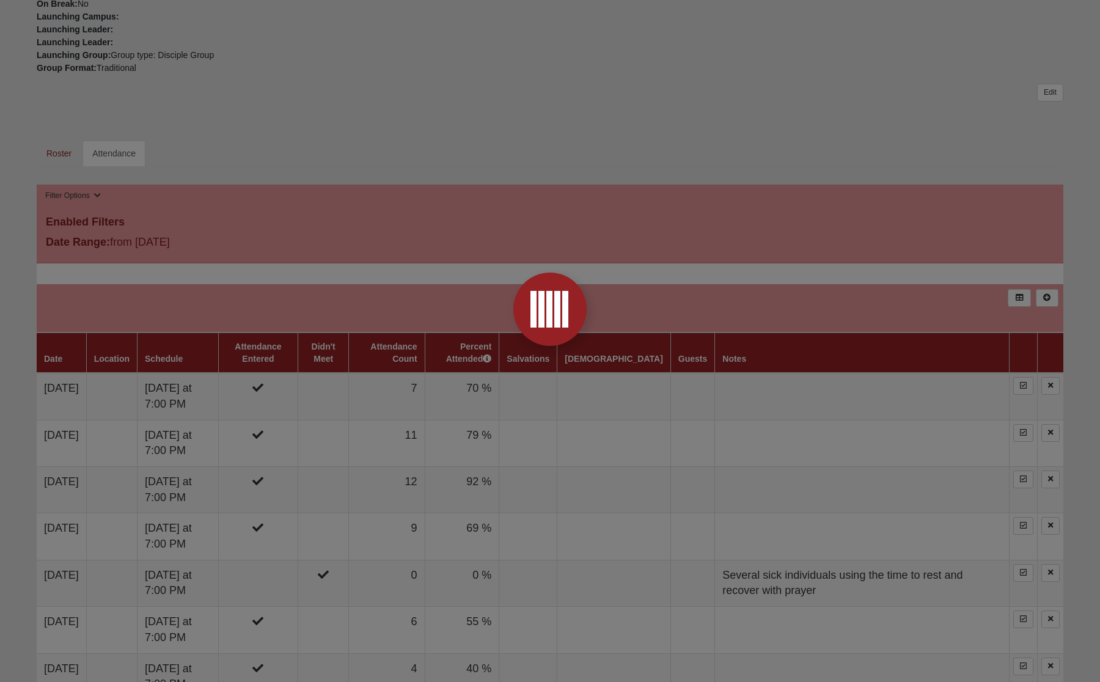
click at [294, 391] on div at bounding box center [550, 341] width 1100 height 682
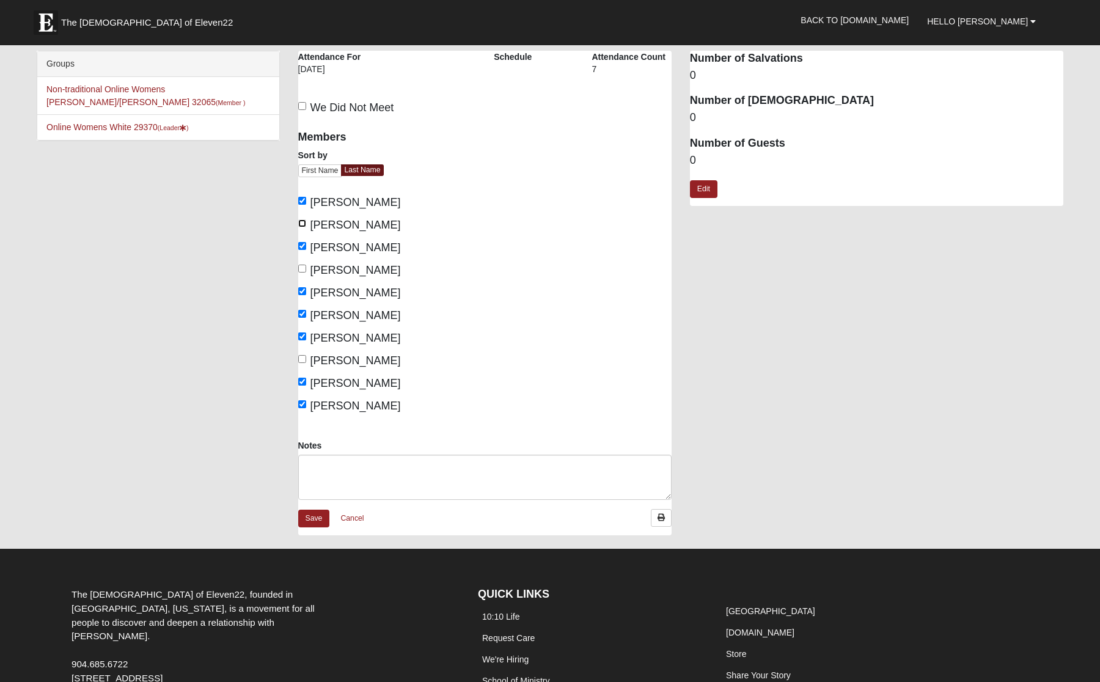
click at [305, 225] on input "[PERSON_NAME]" at bounding box center [302, 223] width 8 height 8
checkbox input "true"
click at [303, 359] on input "[PERSON_NAME]" at bounding box center [302, 359] width 8 height 8
checkbox input "true"
click at [301, 266] on input "[PERSON_NAME]" at bounding box center [302, 269] width 8 height 8
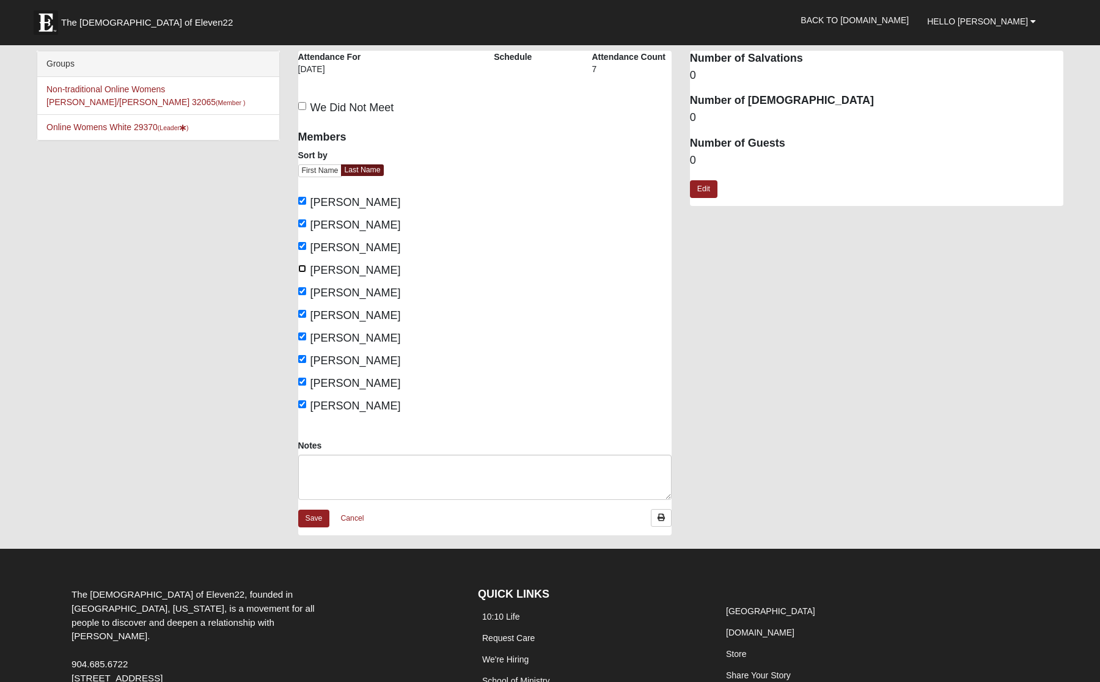
checkbox input "true"
click at [304, 250] on label "[PERSON_NAME]" at bounding box center [349, 247] width 103 height 16
click at [304, 250] on input "[PERSON_NAME]" at bounding box center [302, 246] width 8 height 8
checkbox input "false"
click at [302, 359] on input "Roe, Amanda" at bounding box center [302, 359] width 8 height 8
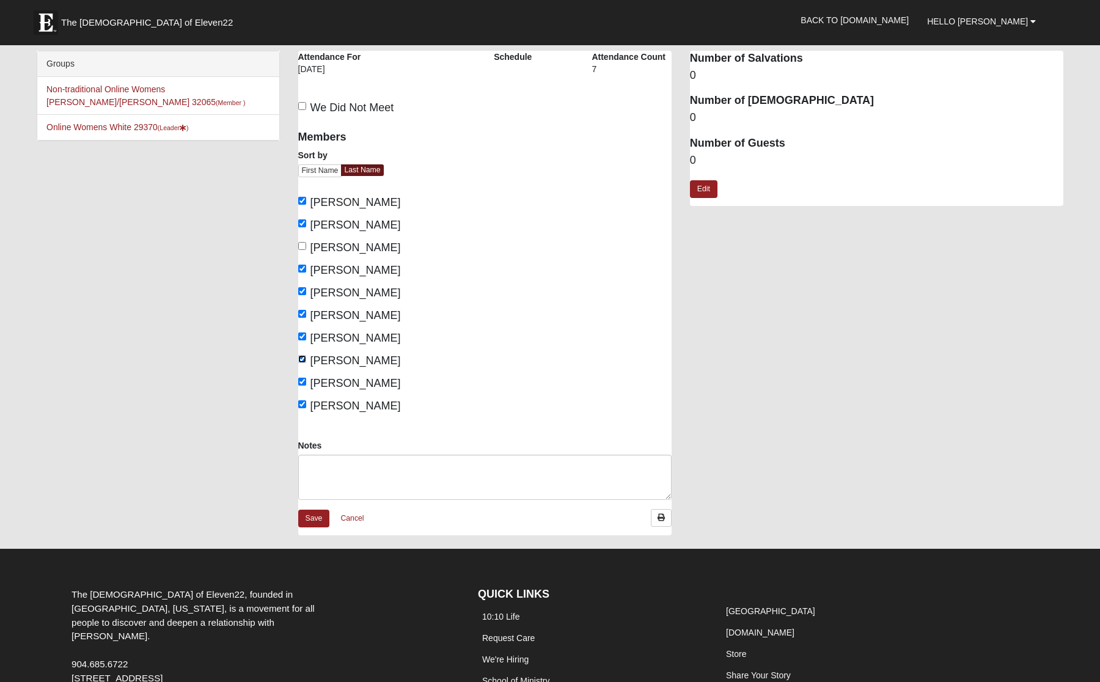
checkbox input "false"
click at [315, 518] on link "Save" at bounding box center [314, 519] width 32 height 18
